Goal: Obtain resource: Obtain resource

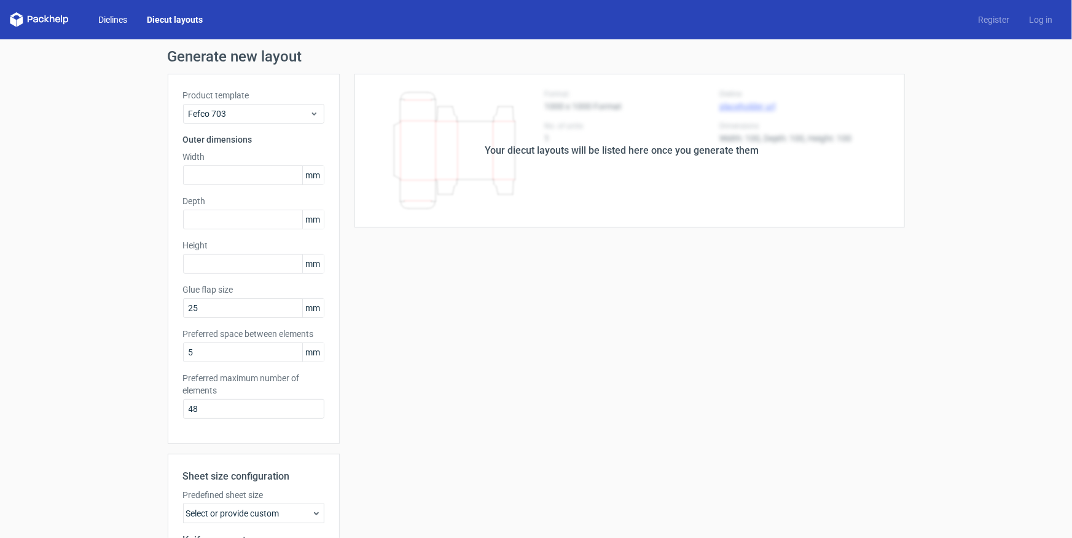
click at [102, 17] on link "Dielines" at bounding box center [112, 20] width 49 height 12
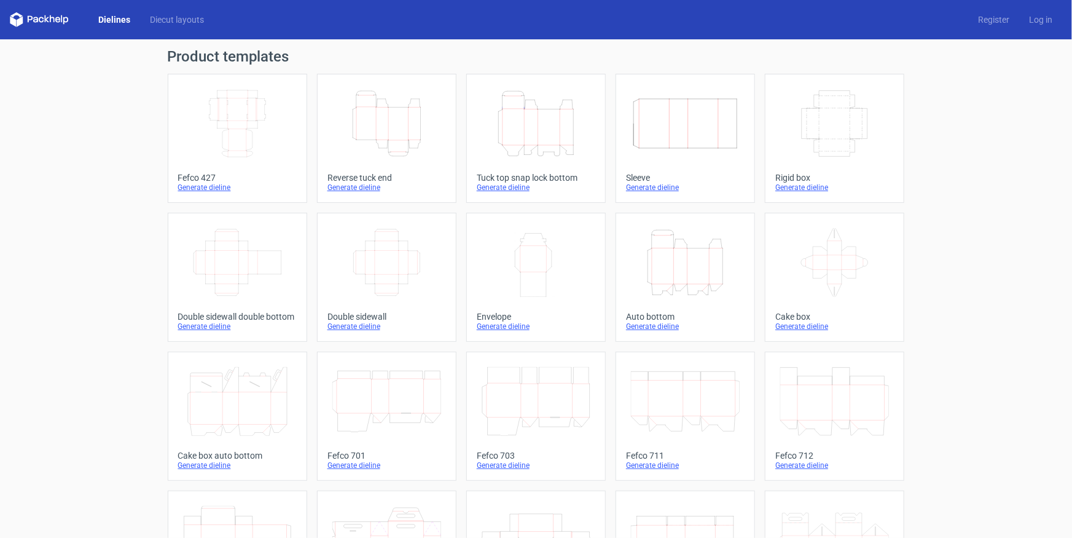
click at [519, 129] on icon "Height Depth Width" at bounding box center [536, 123] width 109 height 69
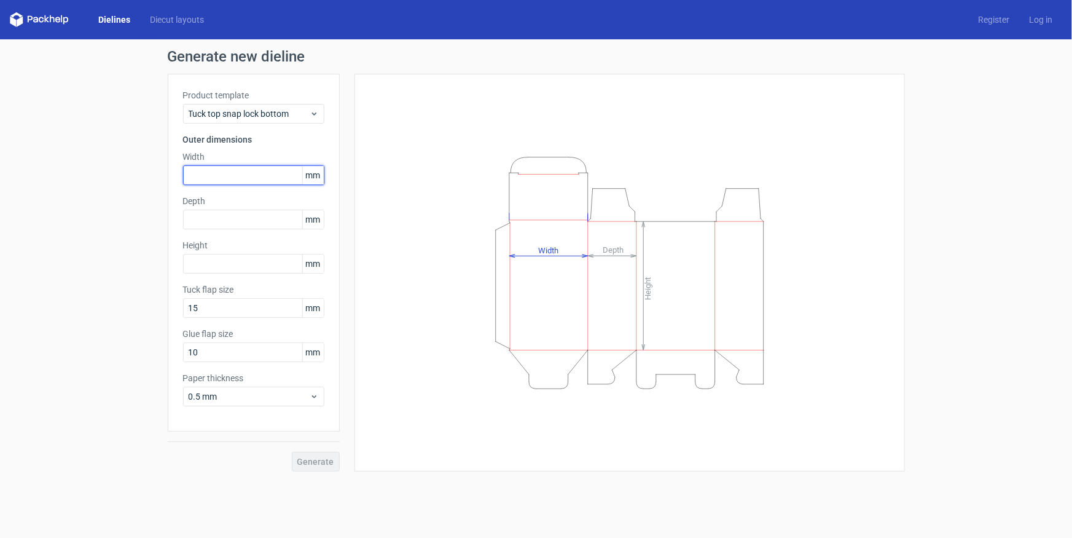
drag, startPoint x: 244, startPoint y: 168, endPoint x: 267, endPoint y: 173, distance: 23.9
click at [240, 169] on input "text" at bounding box center [253, 175] width 141 height 20
type input "100"
click at [233, 215] on input "text" at bounding box center [253, 220] width 141 height 20
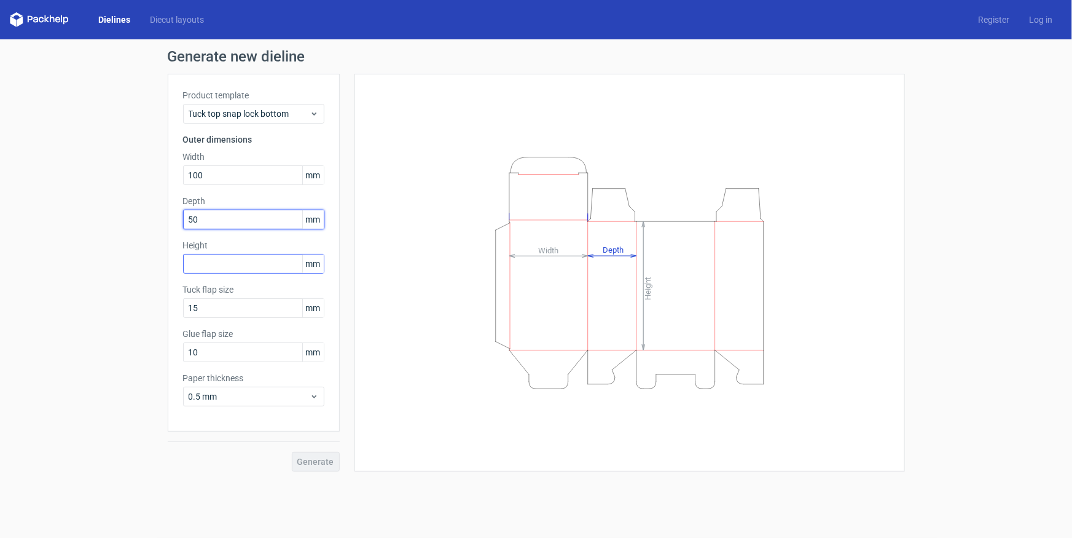
type input "50"
click at [240, 268] on input "text" at bounding box center [253, 264] width 141 height 20
type input "150"
click at [292, 452] on button "Generate" at bounding box center [316, 462] width 48 height 20
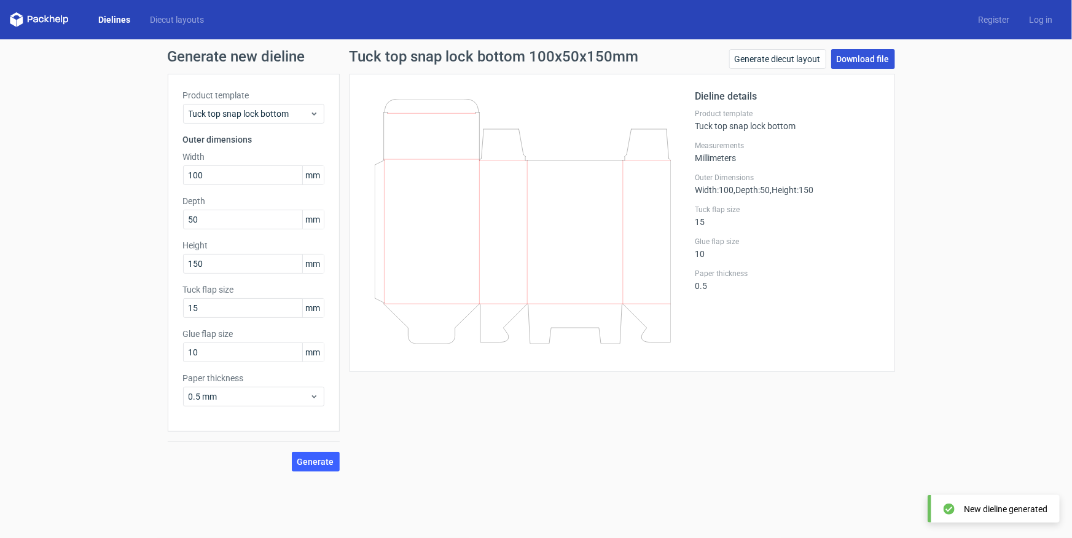
click at [873, 55] on link "Download file" at bounding box center [863, 59] width 64 height 20
